Goal: Navigation & Orientation: Understand site structure

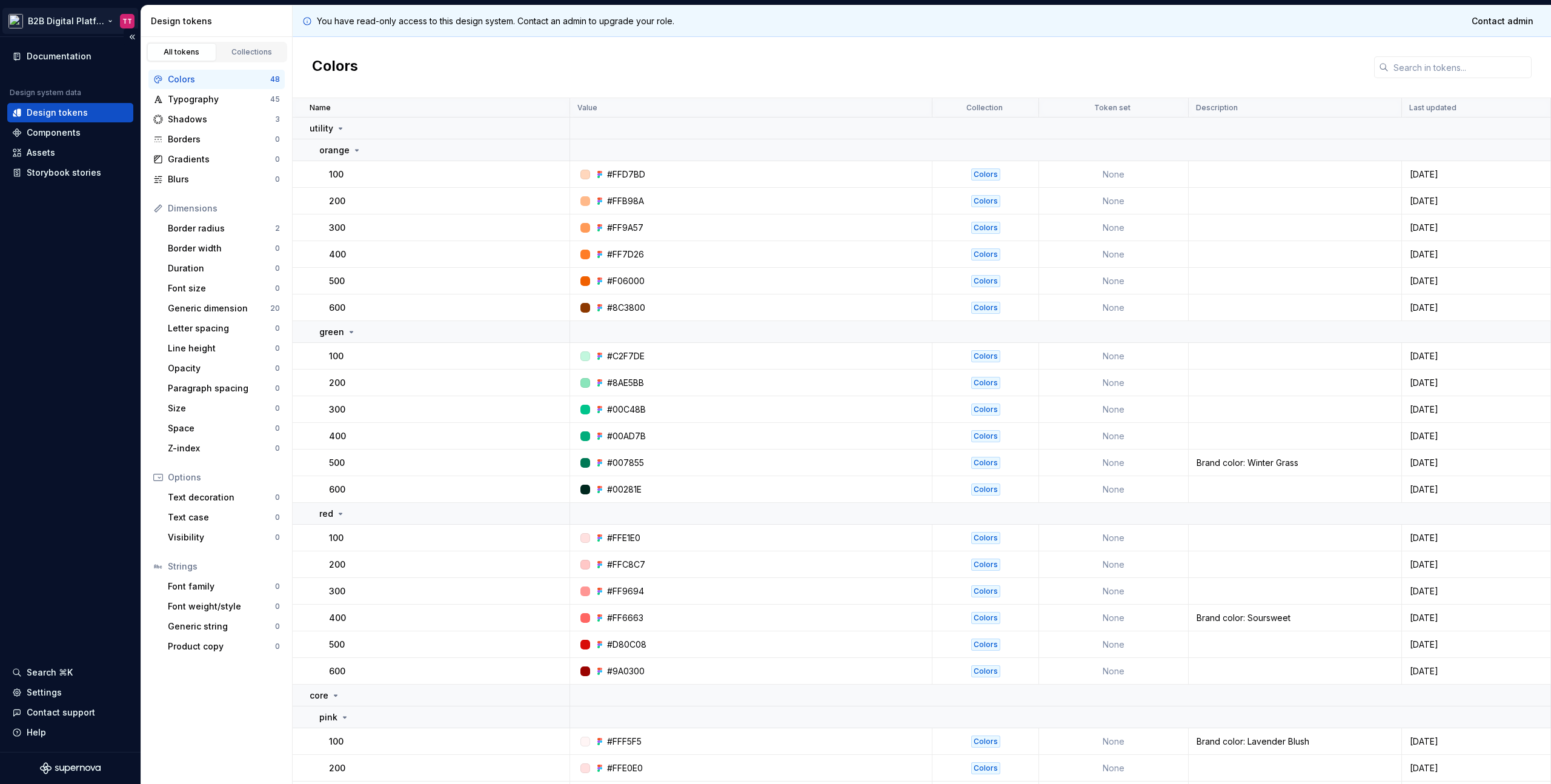
click at [98, 23] on html "B2B Digital Platform TT Documentation Design system data Design tokens Componen…" at bounding box center [775, 392] width 1551 height 784
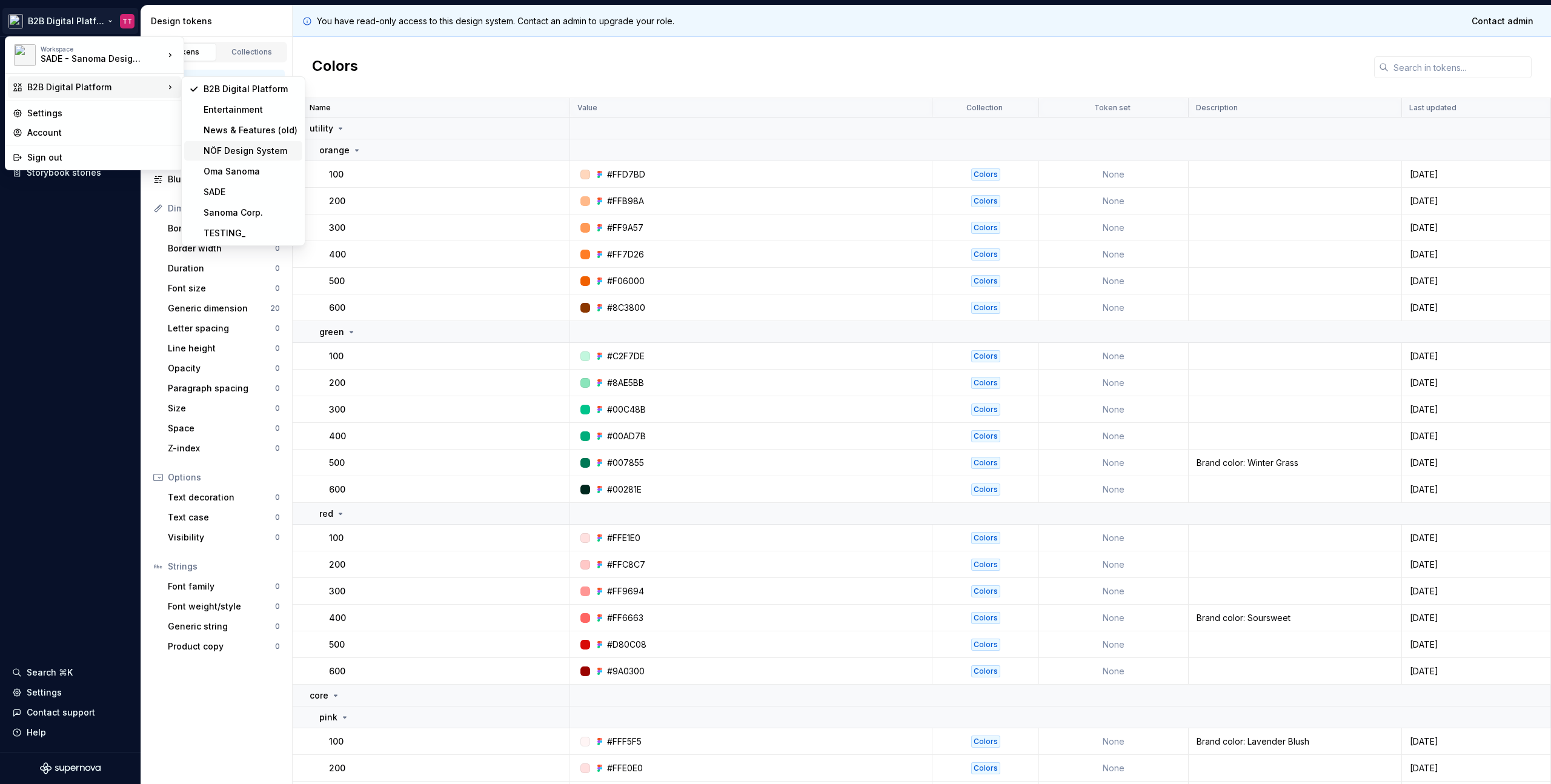
click at [251, 149] on div "NÖF Design System" at bounding box center [250, 150] width 94 height 12
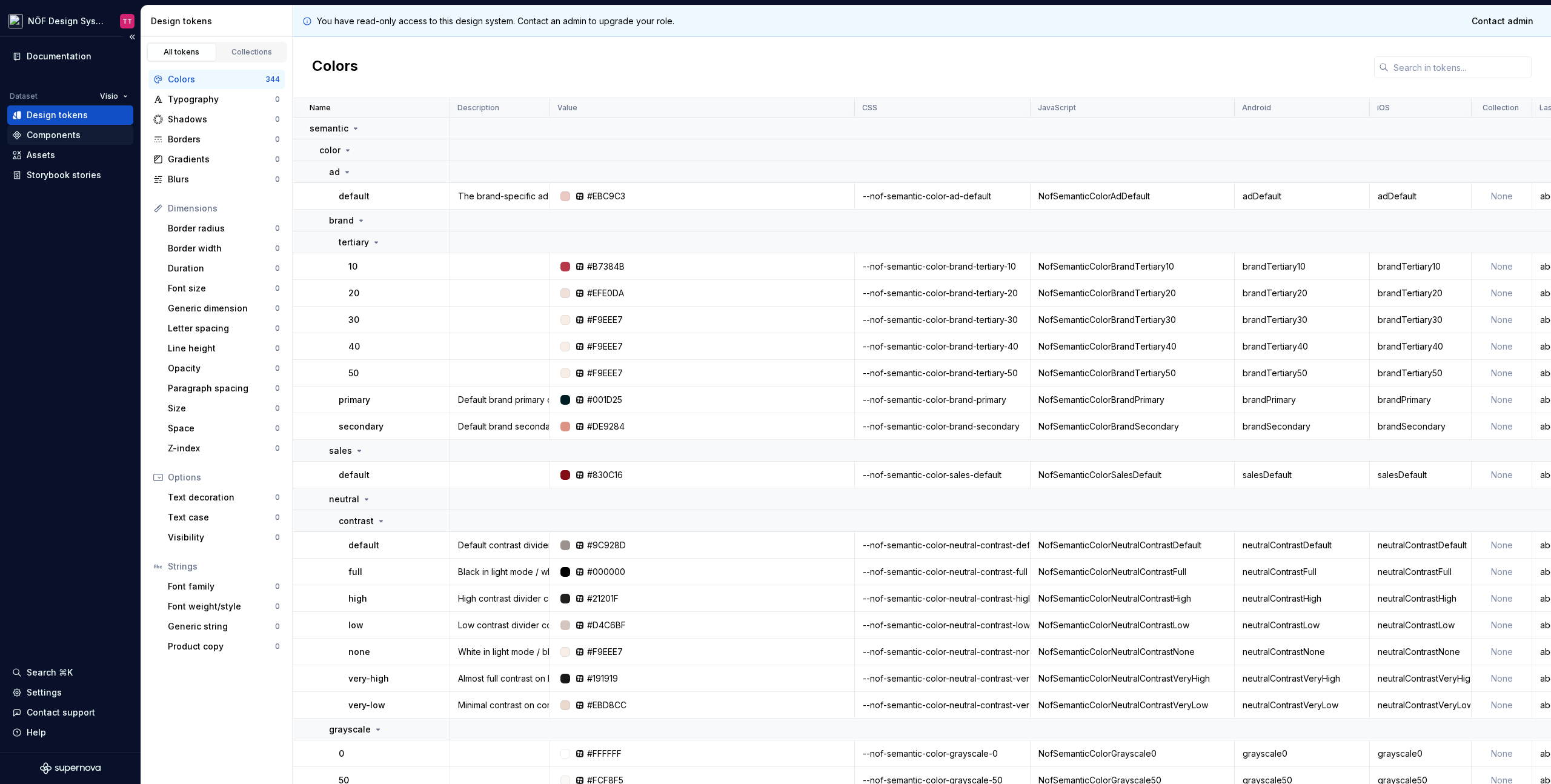
click at [60, 136] on div "Components" at bounding box center [54, 135] width 54 height 12
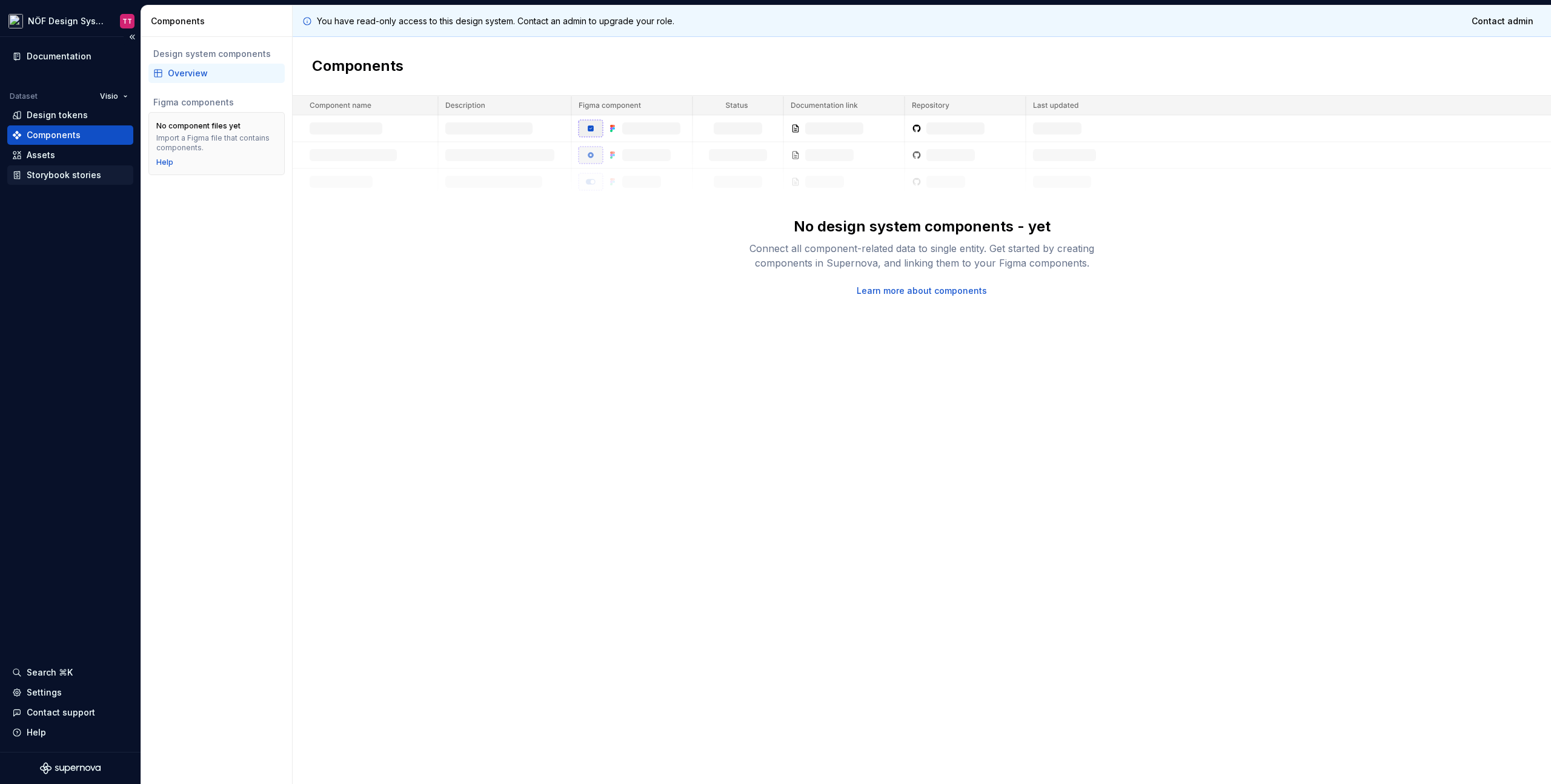
click at [60, 173] on div "Storybook stories" at bounding box center [64, 175] width 75 height 12
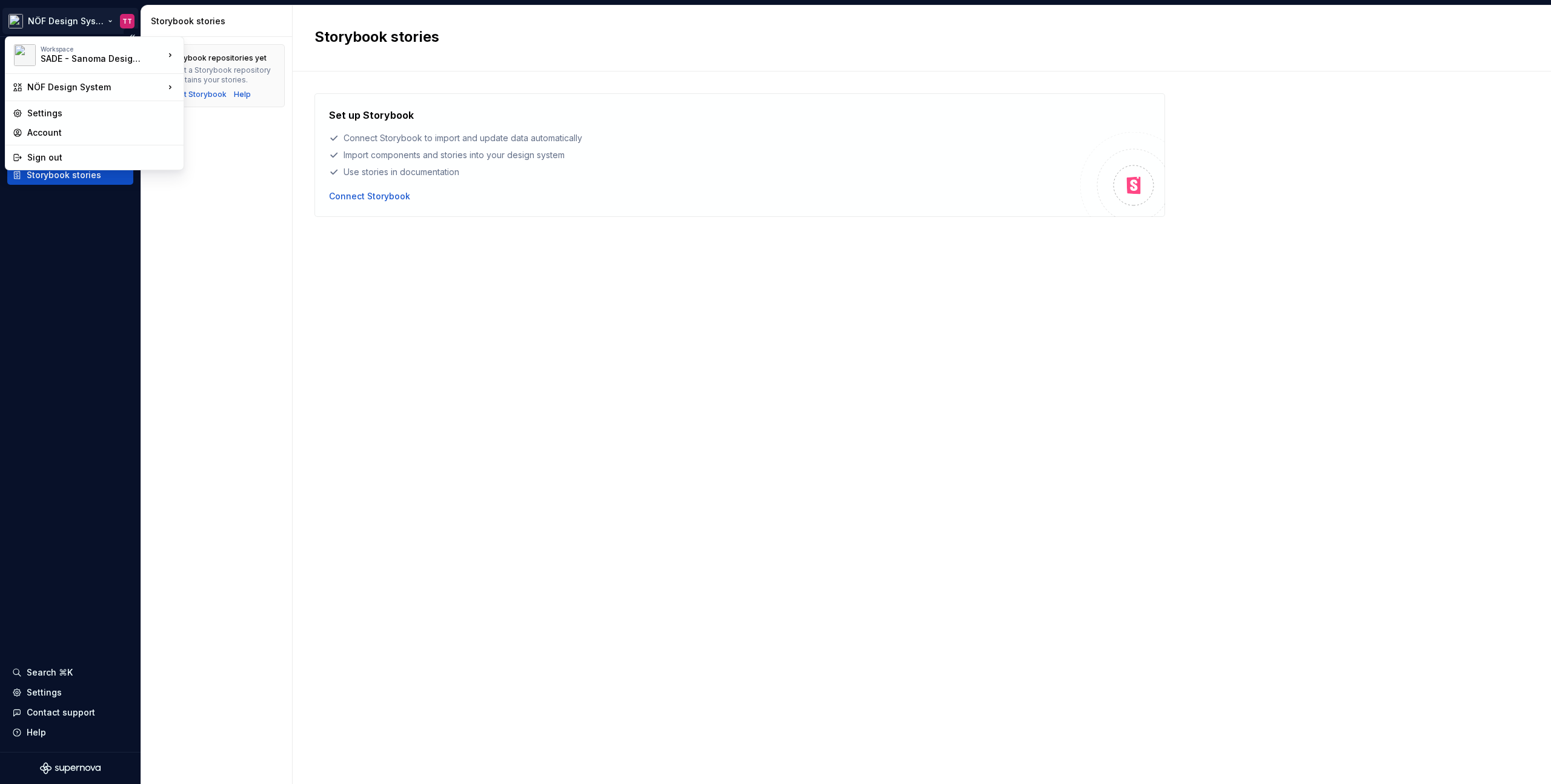
click at [71, 14] on html "NÖF Design System TT Documentation Dataset Visio Design tokens Components Asset…" at bounding box center [775, 392] width 1551 height 784
click at [275, 127] on div "News & Features (old)" at bounding box center [250, 130] width 94 height 12
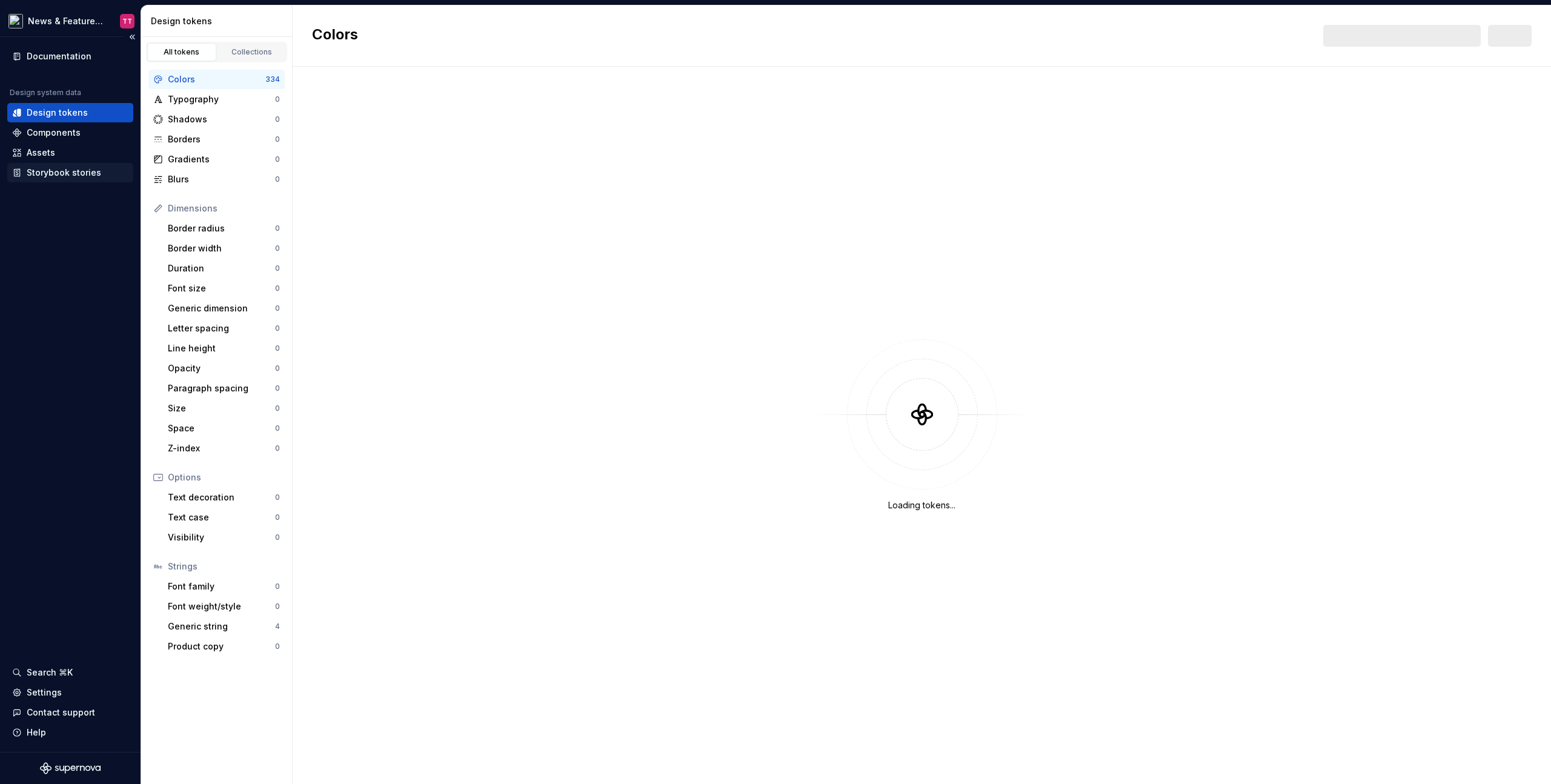
click at [88, 172] on div "Storybook stories" at bounding box center [64, 172] width 75 height 12
